Goal: Browse casually

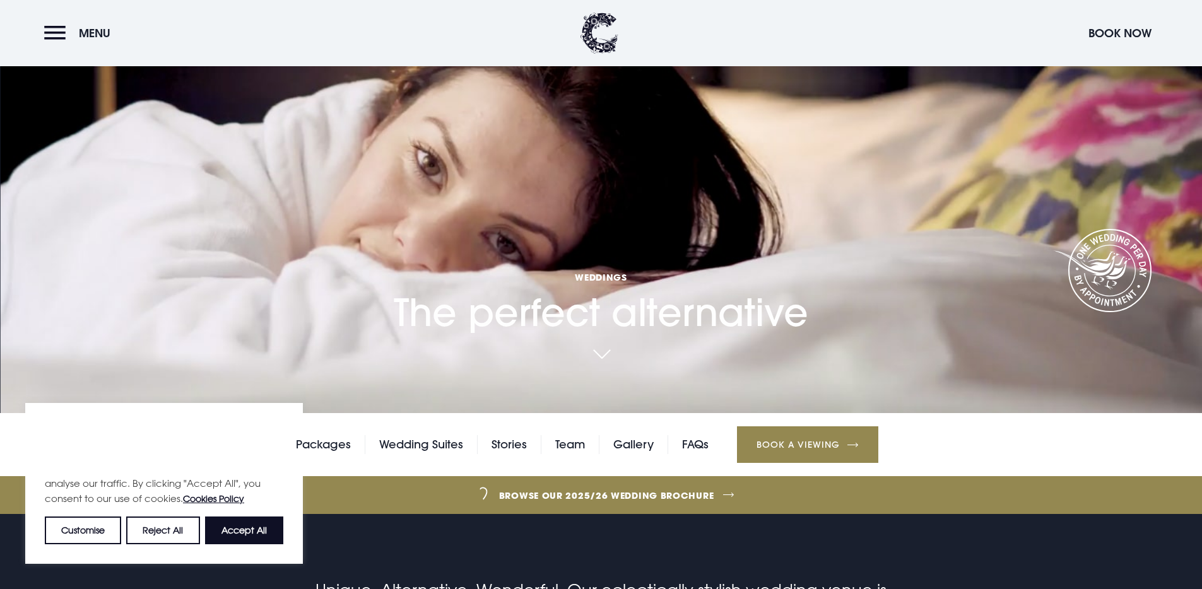
scroll to position [129, 0]
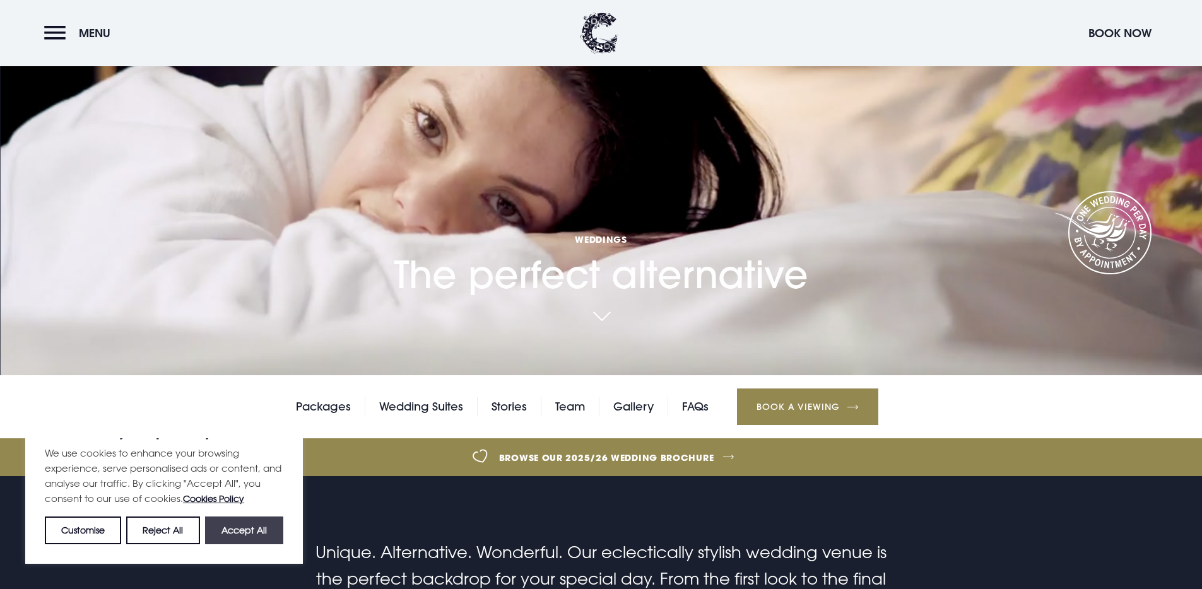
click at [254, 531] on button "Accept All" at bounding box center [244, 531] width 78 height 28
checkbox input "true"
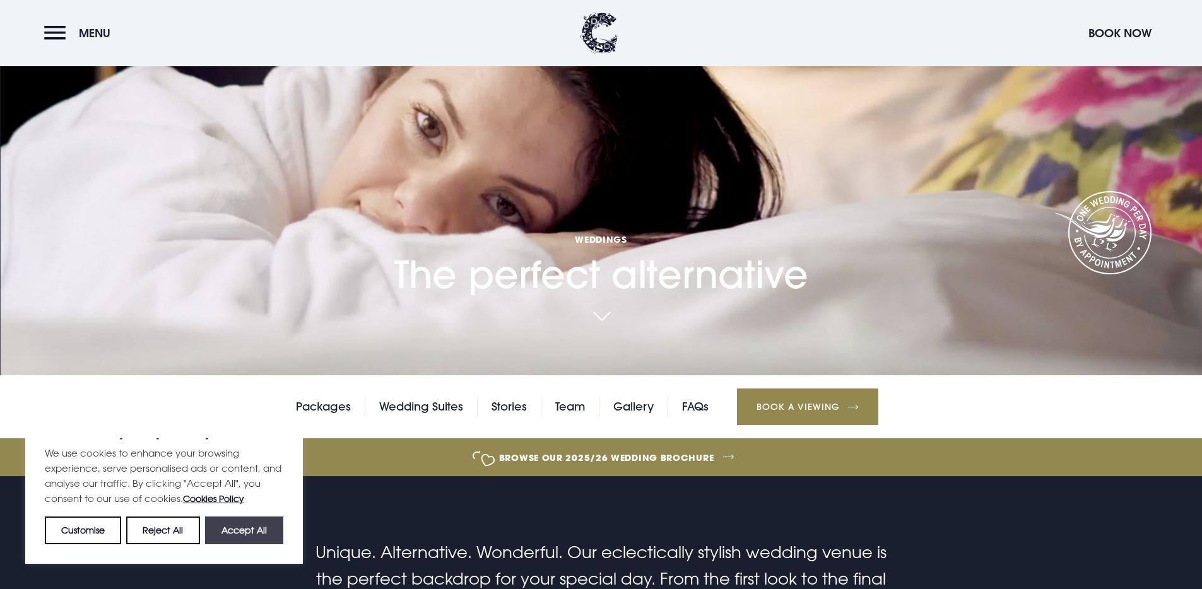
checkbox input "true"
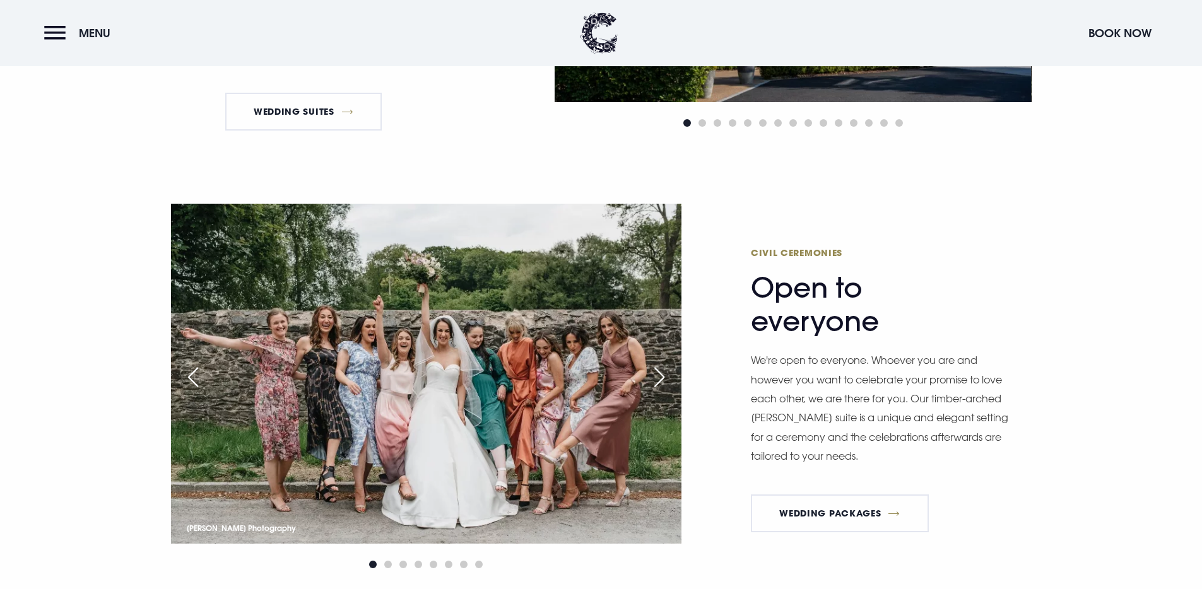
scroll to position [1655, 0]
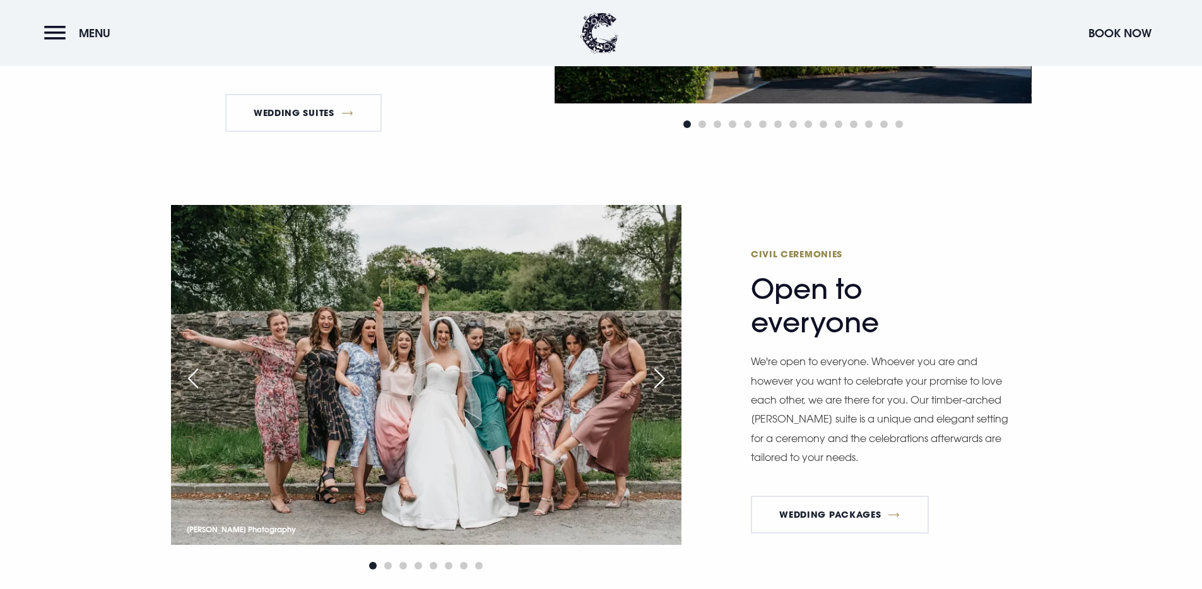
click at [655, 377] on div "Next slide" at bounding box center [659, 379] width 32 height 28
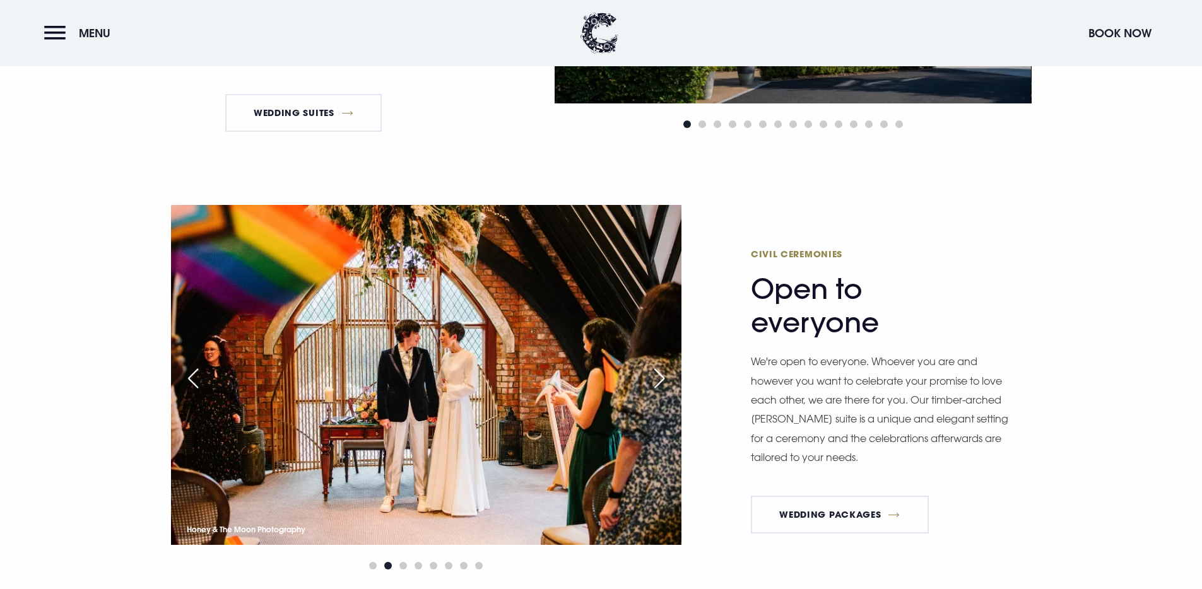
click at [655, 377] on div "Next slide" at bounding box center [659, 379] width 32 height 28
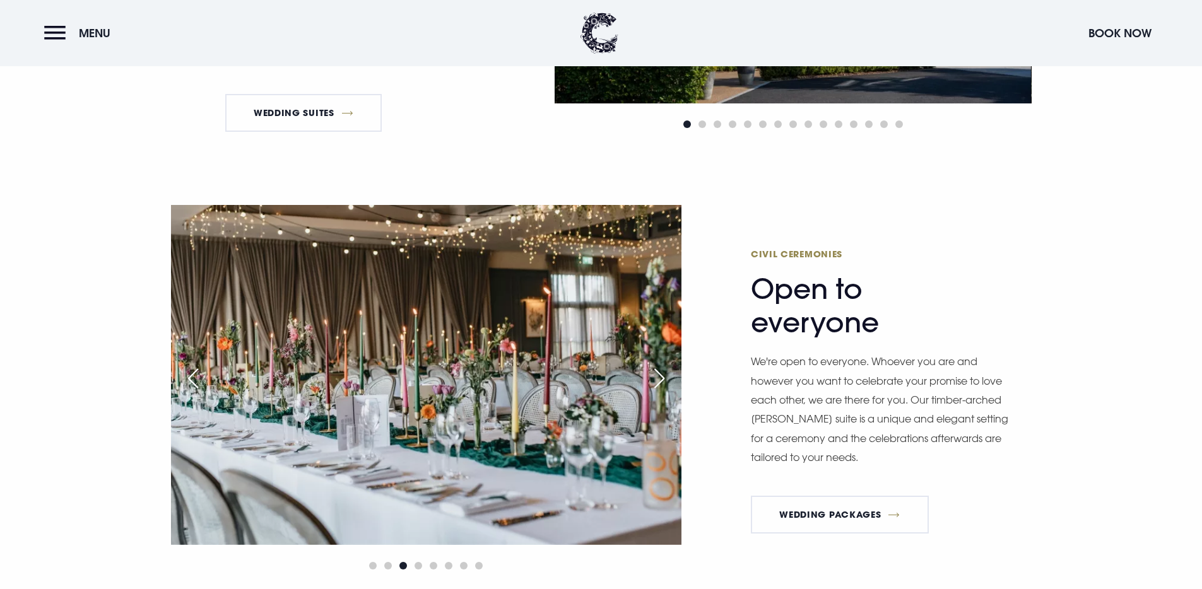
click at [655, 377] on div "Next slide" at bounding box center [659, 379] width 32 height 28
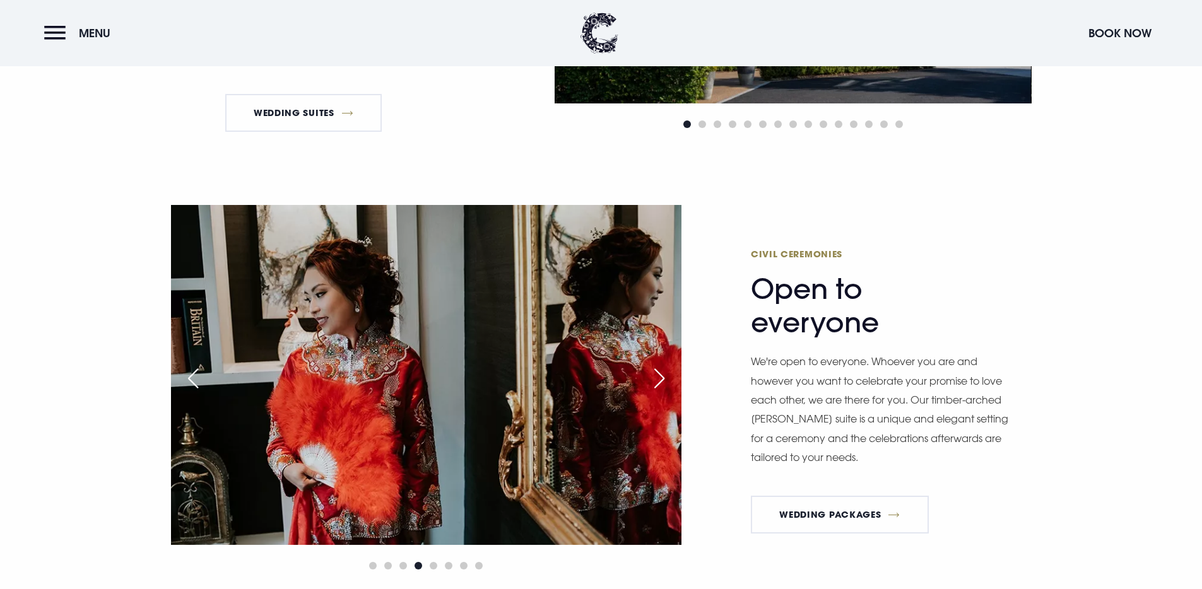
click at [655, 377] on div "Next slide" at bounding box center [659, 379] width 32 height 28
